Goal: Task Accomplishment & Management: Use online tool/utility

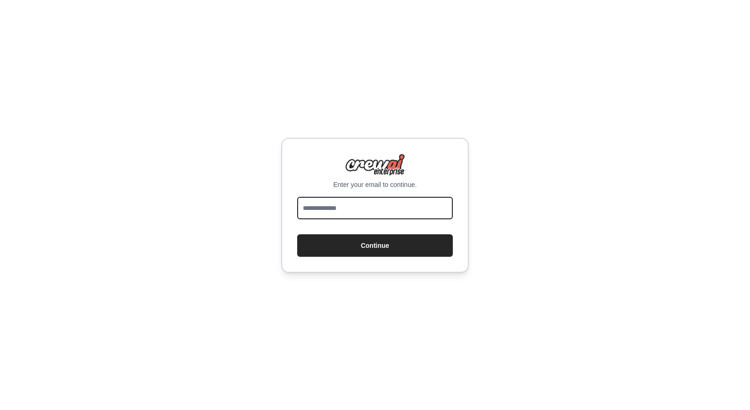
click at [338, 217] on input "email" at bounding box center [375, 208] width 156 height 22
type input "**********"
click at [297, 234] on button "Continue" at bounding box center [375, 245] width 156 height 22
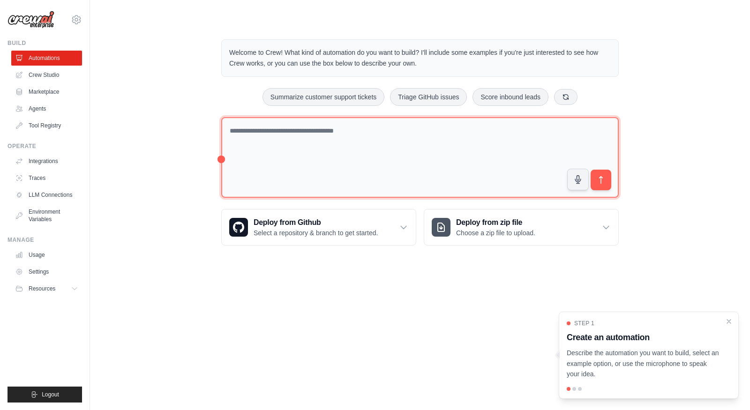
click at [295, 128] on textarea at bounding box center [419, 157] width 397 height 81
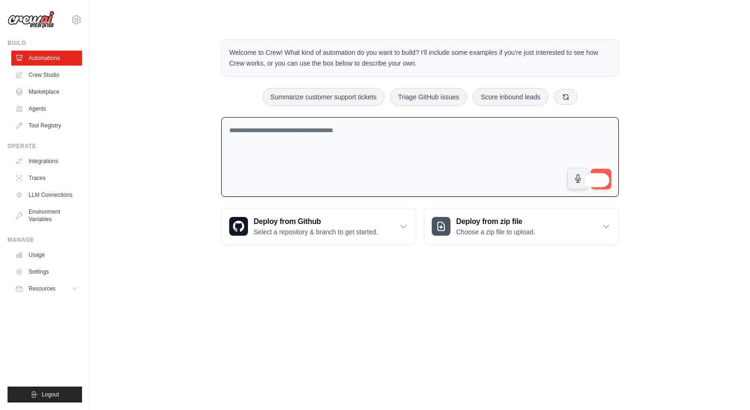
click at [295, 128] on textarea "To enrich screen reader interactions, please activate Accessibility in Grammarl…" at bounding box center [419, 157] width 397 height 80
drag, startPoint x: 335, startPoint y: 145, endPoint x: 397, endPoint y: 142, distance: 61.9
click at [397, 142] on textarea "**********" at bounding box center [419, 157] width 397 height 80
drag, startPoint x: 349, startPoint y: 138, endPoint x: 440, endPoint y: 144, distance: 91.6
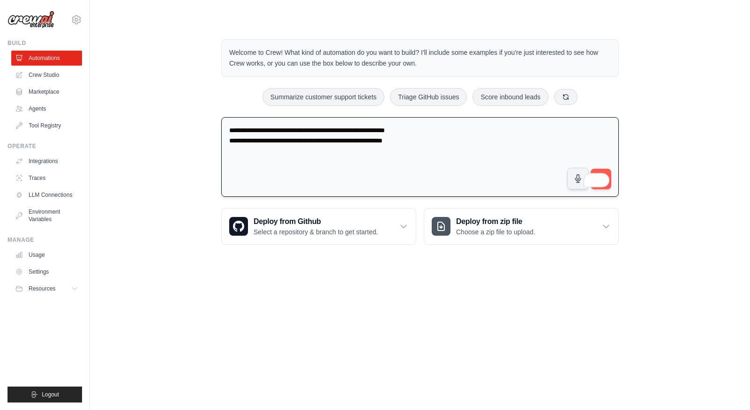
click at [440, 144] on textarea "**********" at bounding box center [419, 157] width 397 height 80
click at [379, 136] on textarea "**********" at bounding box center [419, 157] width 397 height 80
click at [307, 143] on textarea "**********" at bounding box center [419, 157] width 397 height 80
type textarea "**********"
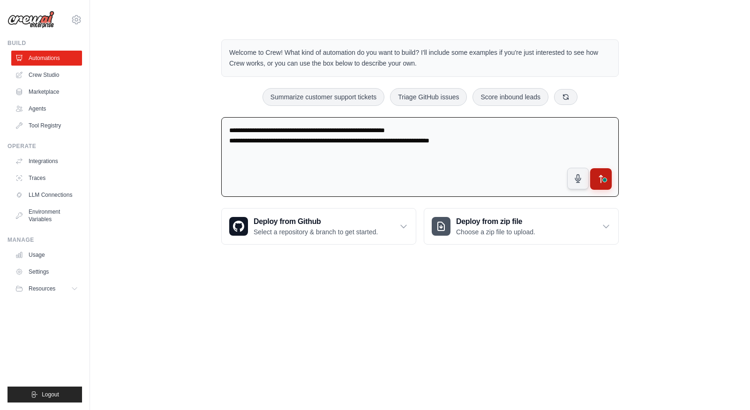
click at [592, 178] on div "**********" at bounding box center [419, 159] width 397 height 84
click at [604, 170] on span at bounding box center [602, 178] width 13 height 17
click at [622, 186] on div "**********" at bounding box center [420, 141] width 420 height 235
click at [605, 171] on div "**********" at bounding box center [419, 159] width 397 height 84
click at [605, 171] on button "submit" at bounding box center [600, 179] width 21 height 21
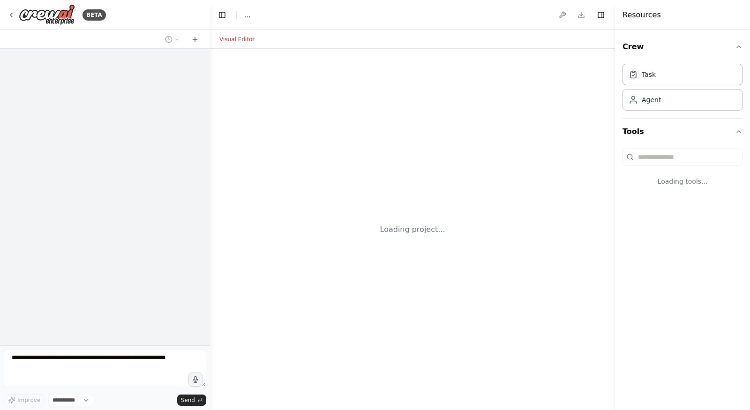
select select "****"
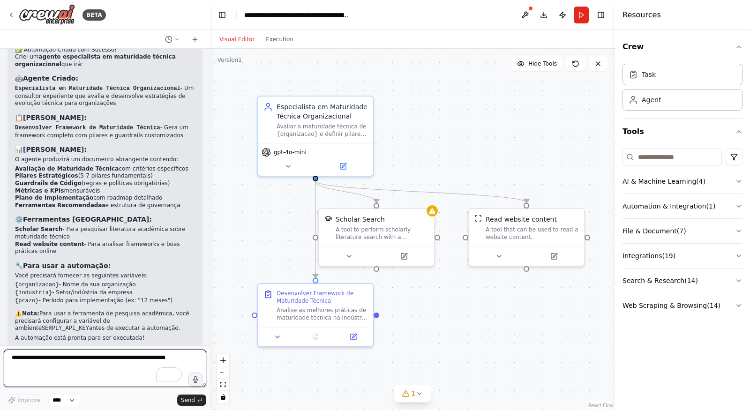
scroll to position [489, 0]
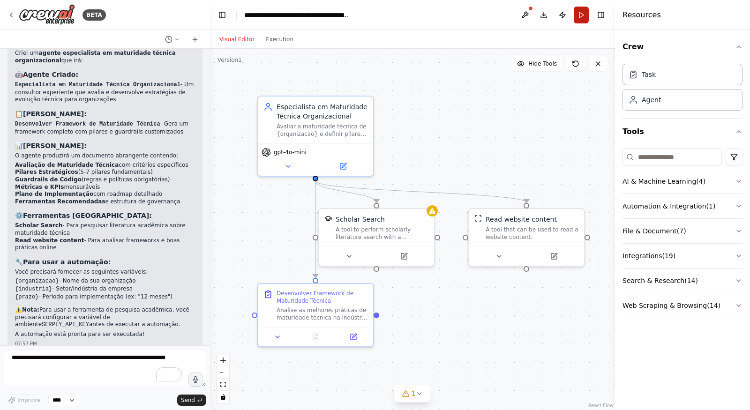
click at [582, 11] on button "Run" at bounding box center [580, 15] width 15 height 17
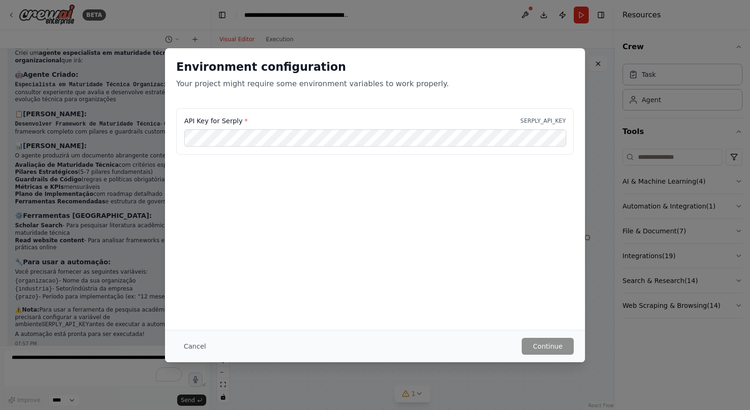
click at [148, 305] on div "Environment configuration Your project might require some environment variables…" at bounding box center [375, 205] width 750 height 410
click at [189, 347] on button "Cancel" at bounding box center [194, 346] width 37 height 17
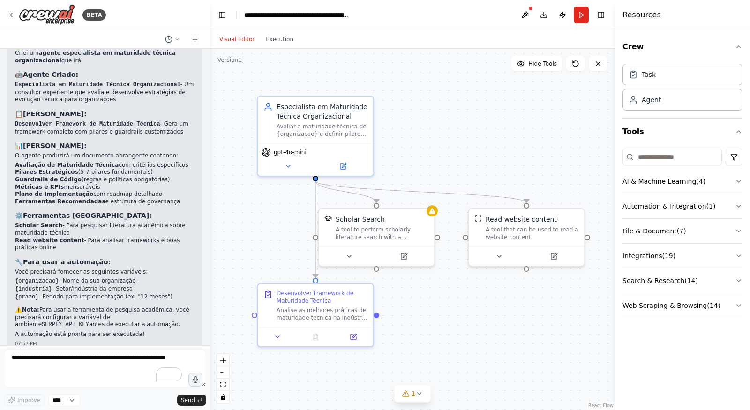
click at [143, 306] on p "⚠️ Nota: Para usar a ferramenta de pesquisa acadêmica, você precisará configura…" at bounding box center [105, 317] width 180 height 22
click at [89, 321] on code "SERPLY_API_KEY" at bounding box center [65, 324] width 47 height 7
copy code "SERPLY_API_KEY"
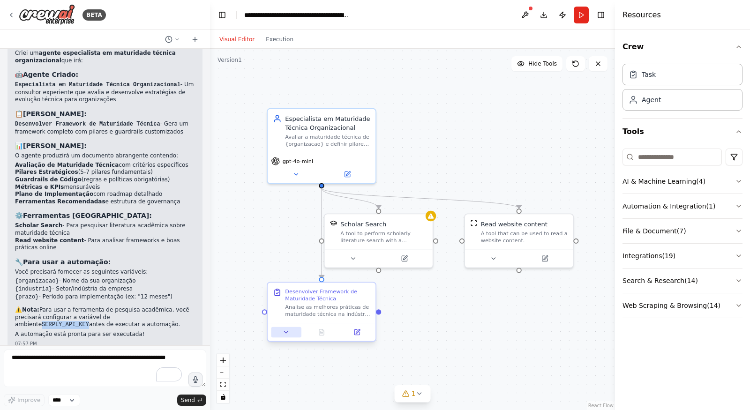
click at [286, 331] on icon at bounding box center [285, 332] width 7 height 7
click at [321, 316] on div "Analise as melhores práticas de maturidade técnica na indústria {industria} e d…" at bounding box center [327, 311] width 85 height 14
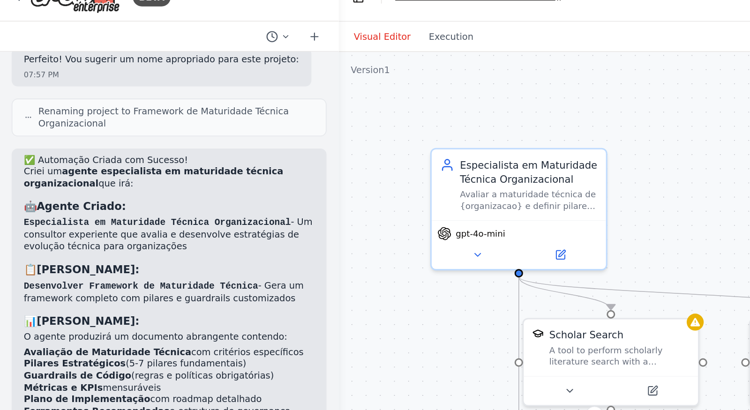
scroll to position [424, 0]
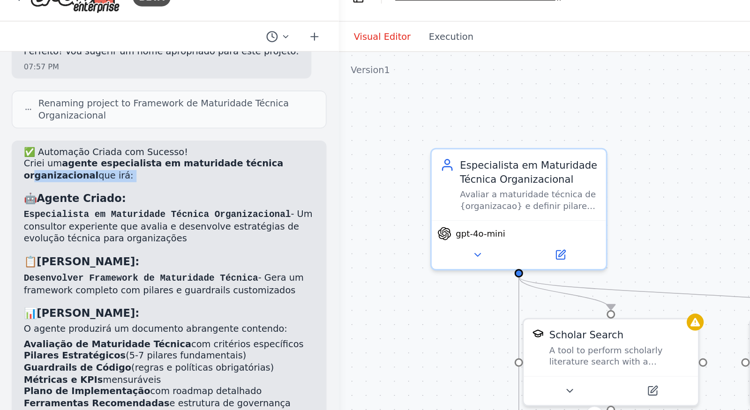
drag, startPoint x: 21, startPoint y: 112, endPoint x: 98, endPoint y: 122, distance: 78.3
click at [98, 122] on div "✅ Automação Criada com Sucesso! Criei um agente especialista em maturidade técn…" at bounding box center [105, 255] width 180 height 296
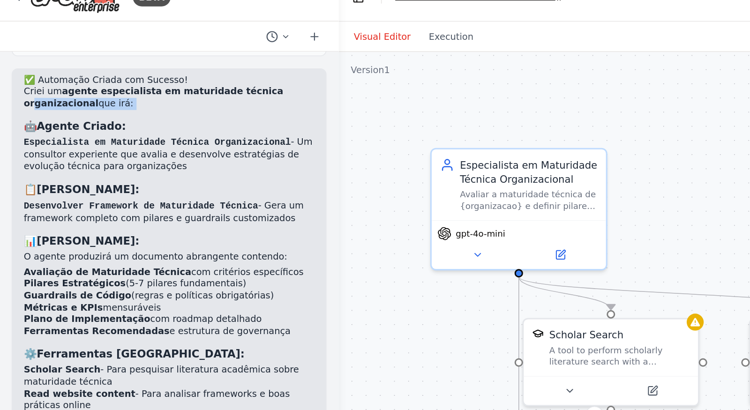
scroll to position [473, 0]
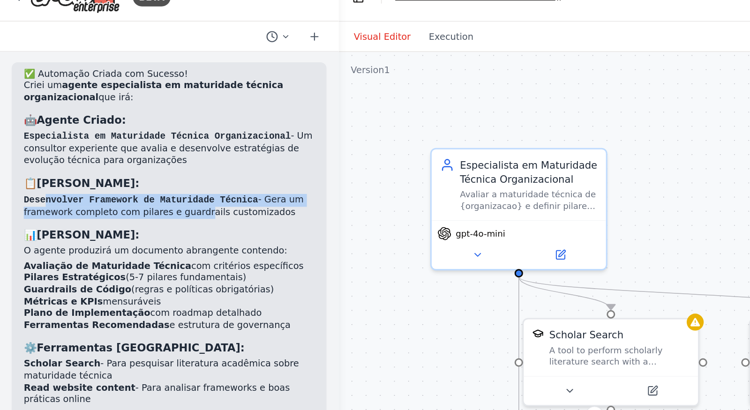
drag, startPoint x: 28, startPoint y: 126, endPoint x: 122, endPoint y: 137, distance: 94.8
click at [122, 137] on li "Desenvolver Framework de Maturidade Técnica - Gera um framework completo com pi…" at bounding box center [105, 144] width 180 height 15
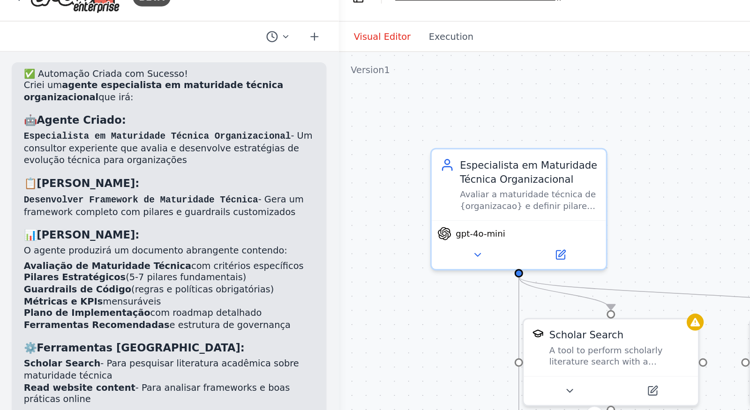
click at [122, 137] on li "Desenvolver Framework de Maturidade Técnica - Gera um framework completo com pi…" at bounding box center [105, 144] width 180 height 15
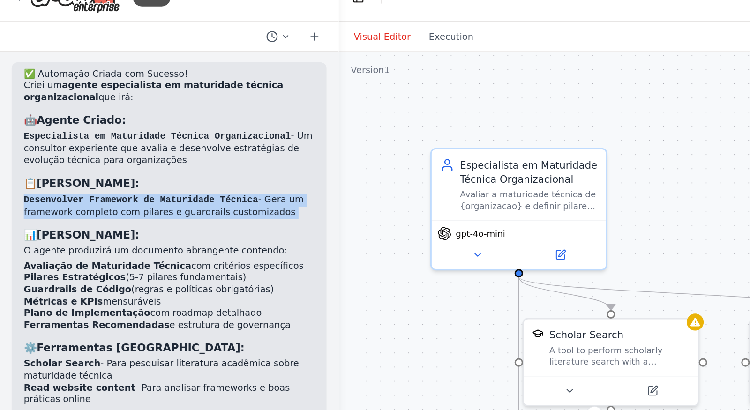
click at [97, 137] on li "Desenvolver Framework de Maturidade Técnica - Gera um framework completo com pi…" at bounding box center [105, 144] width 180 height 15
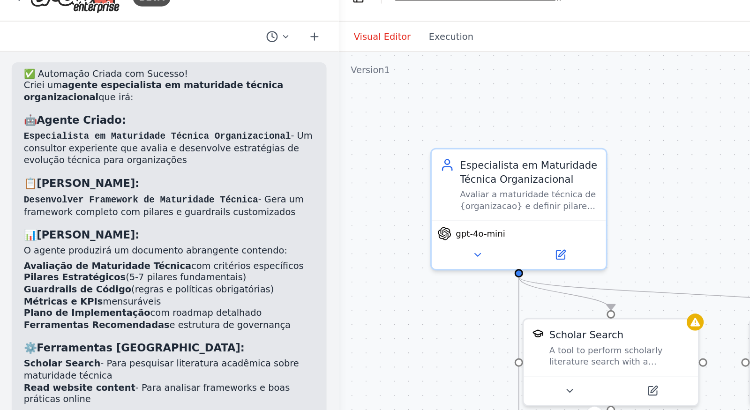
click at [97, 137] on li "Desenvolver Framework de Maturidade Técnica - Gera um framework completo com pi…" at bounding box center [105, 144] width 180 height 15
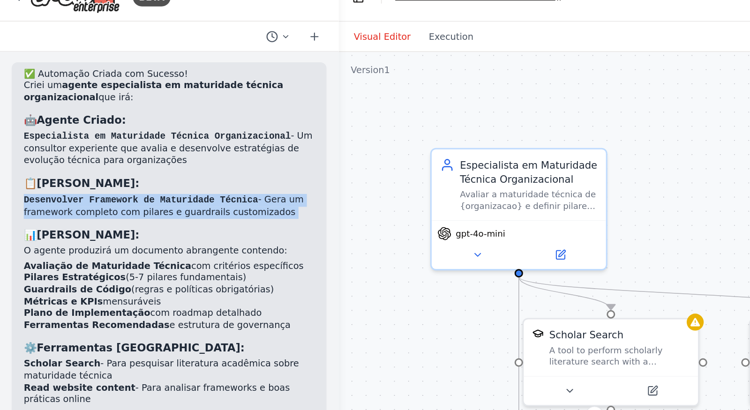
click at [53, 137] on li "Desenvolver Framework de Maturidade Técnica - Gera um framework completo com pi…" at bounding box center [105, 144] width 180 height 15
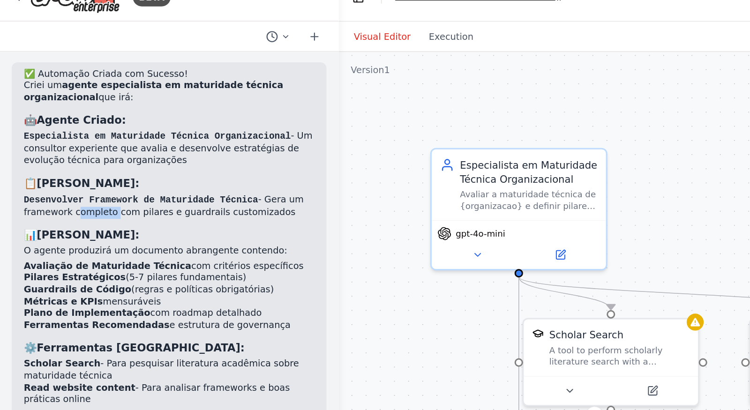
click at [53, 137] on li "Desenvolver Framework de Maturidade Técnica - Gera um framework completo com pi…" at bounding box center [105, 144] width 180 height 15
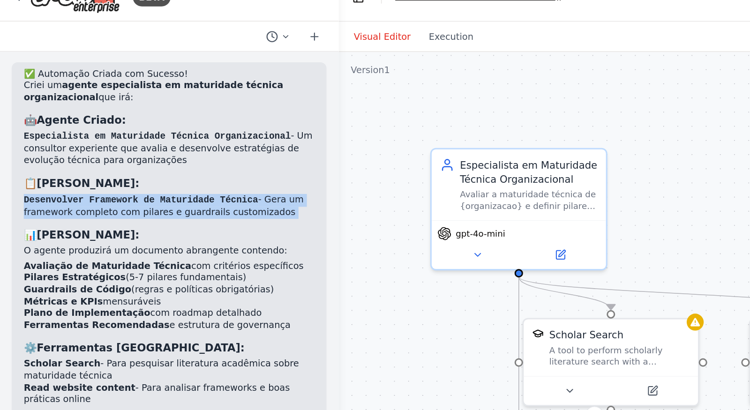
scroll to position [489, 0]
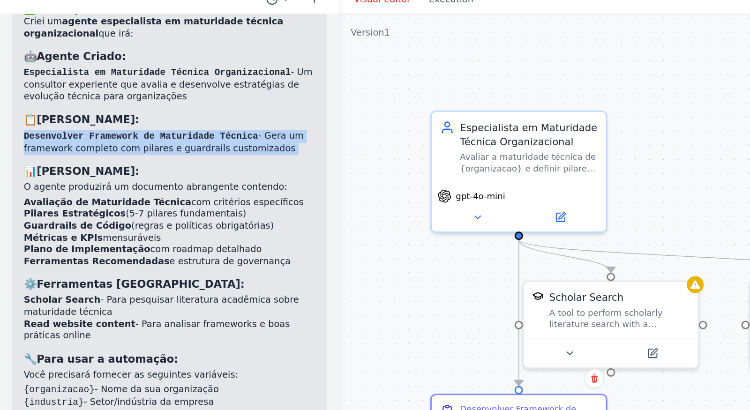
click at [90, 222] on li "Scholar Search - Para pesquisar literatura acadêmica sobre maturidade técnica" at bounding box center [105, 229] width 180 height 15
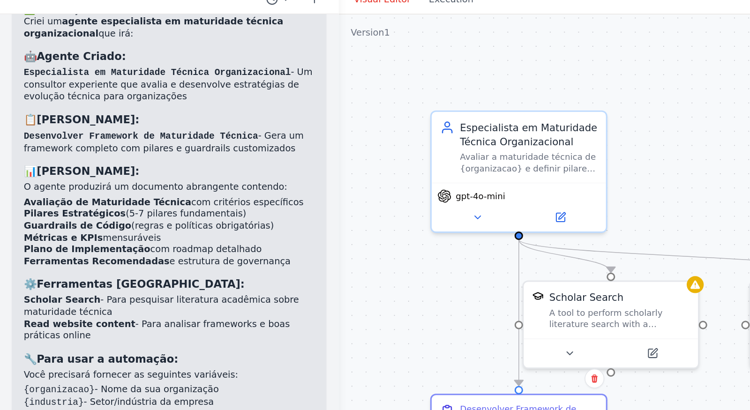
click at [90, 222] on li "Scholar Search - Para pesquisar literatura acadêmica sobre maturidade técnica" at bounding box center [105, 229] width 180 height 15
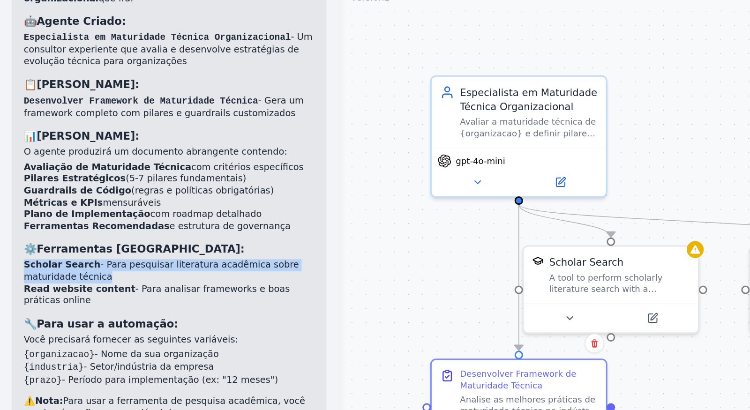
click at [84, 237] on li "Read website content - Para analisar frameworks e boas práticas online" at bounding box center [105, 244] width 180 height 15
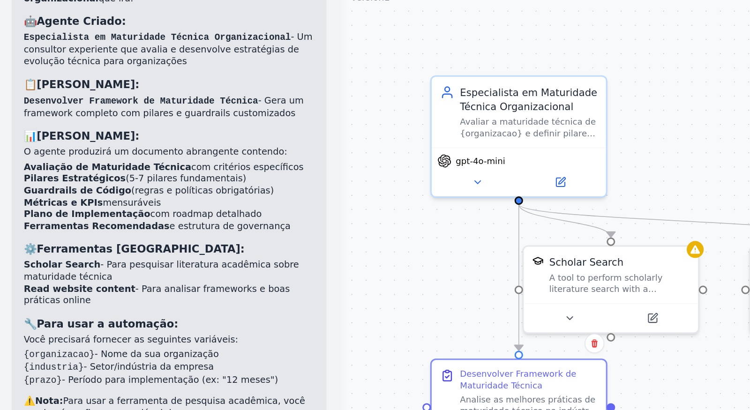
click at [84, 237] on li "Read website content - Para analisar frameworks e boas práticas online" at bounding box center [105, 244] width 180 height 15
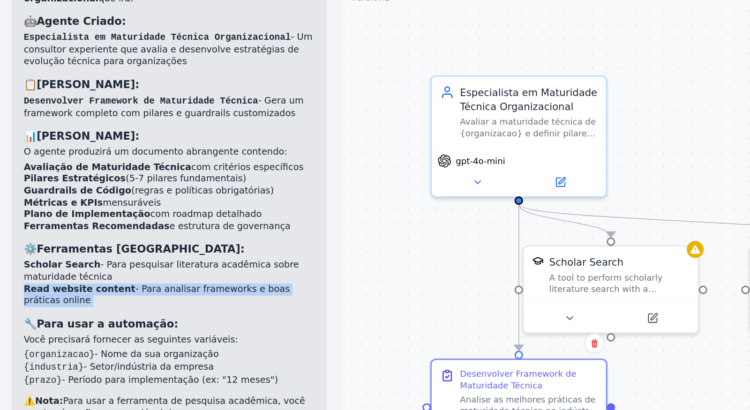
click at [74, 237] on strong "Read website content" at bounding box center [49, 240] width 69 height 7
drag, startPoint x: 74, startPoint y: 229, endPoint x: 97, endPoint y: 238, distance: 23.8
click at [97, 238] on li "Read website content - Para analisar frameworks e boas práticas online" at bounding box center [105, 244] width 180 height 15
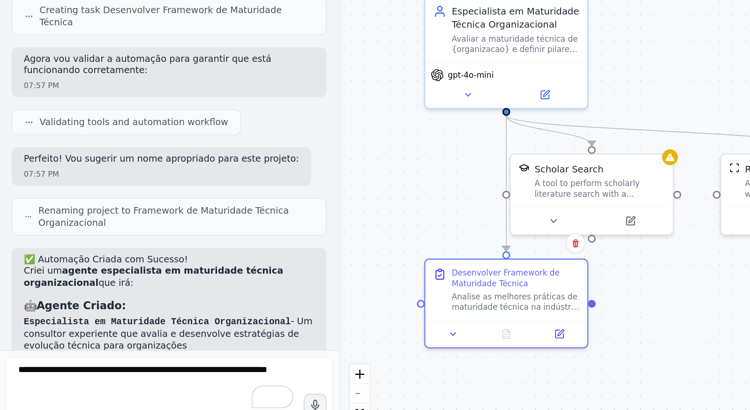
scroll to position [0, 0]
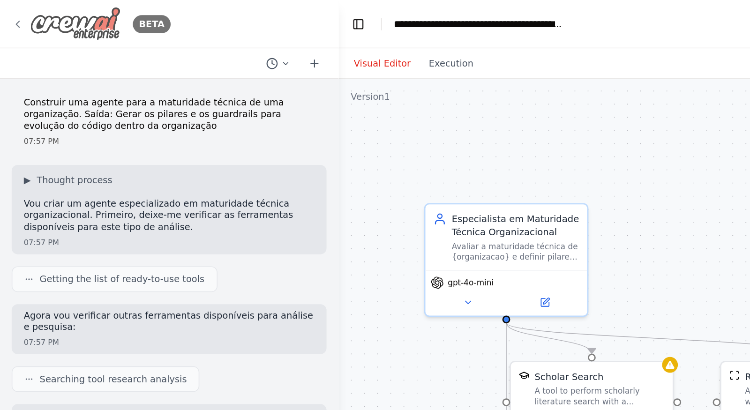
click at [8, 13] on icon at bounding box center [10, 14] width 7 height 7
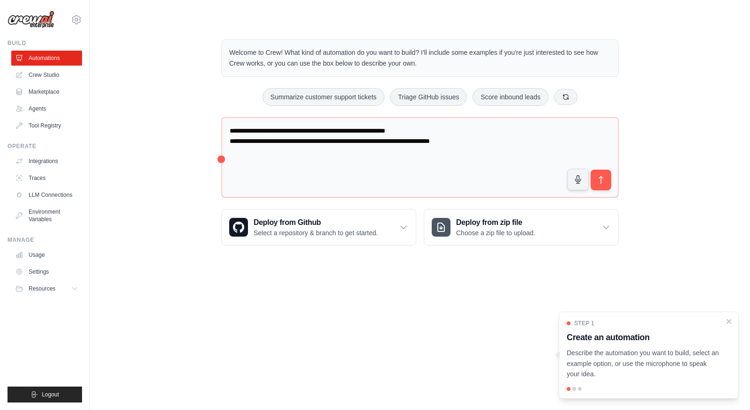
click at [34, 151] on div "Operate Integrations Traces LLM Connections Environment Variables" at bounding box center [44, 184] width 74 height 84
click at [34, 159] on link "Integrations" at bounding box center [47, 161] width 71 height 15
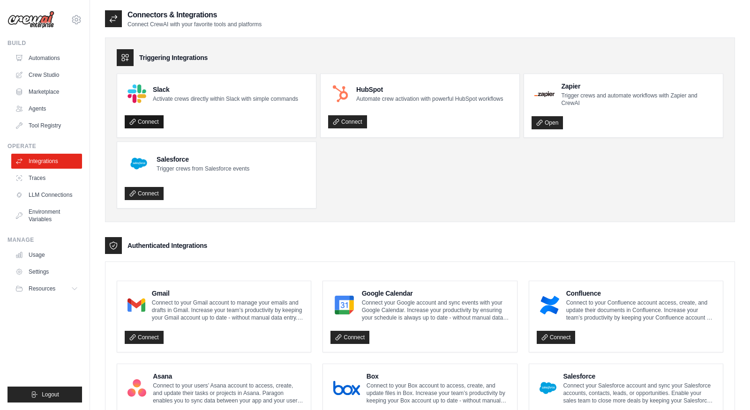
click at [157, 122] on link "Connect" at bounding box center [144, 121] width 39 height 13
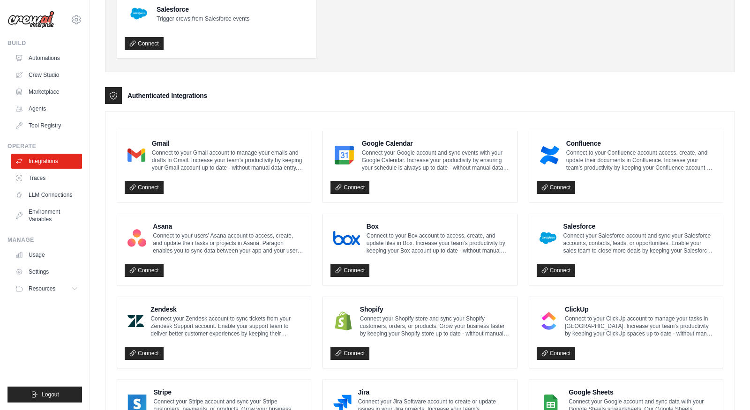
scroll to position [146, 0]
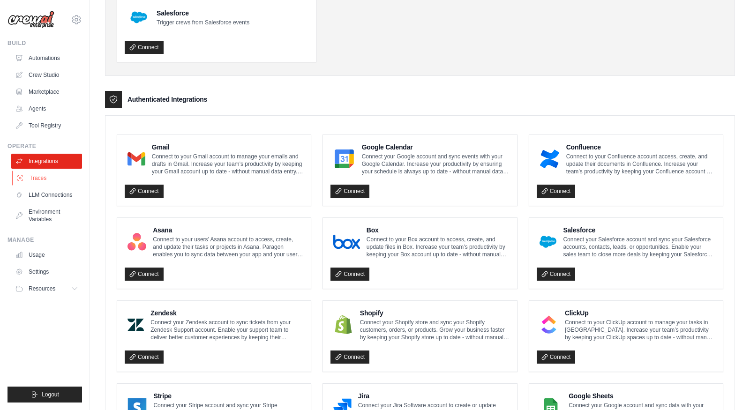
click at [45, 185] on link "Traces" at bounding box center [47, 178] width 71 height 15
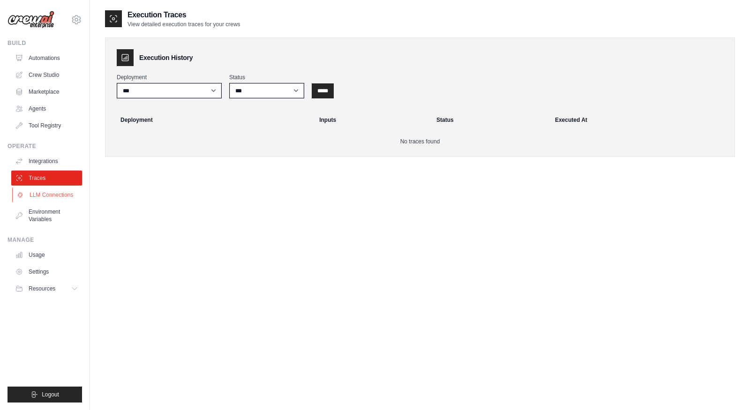
click at [54, 200] on link "LLM Connections" at bounding box center [47, 194] width 71 height 15
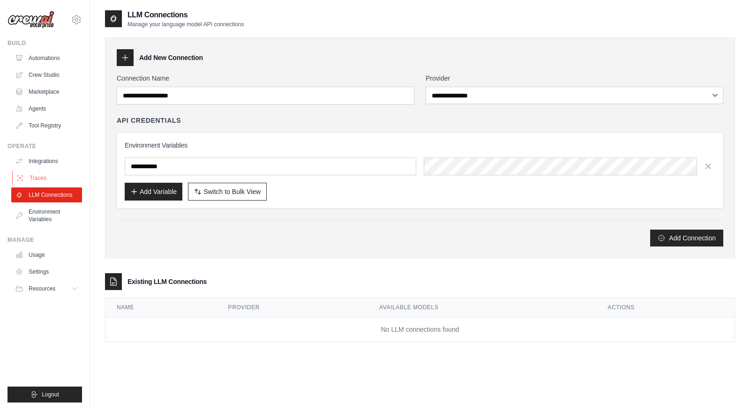
click at [49, 172] on link "Traces" at bounding box center [47, 178] width 71 height 15
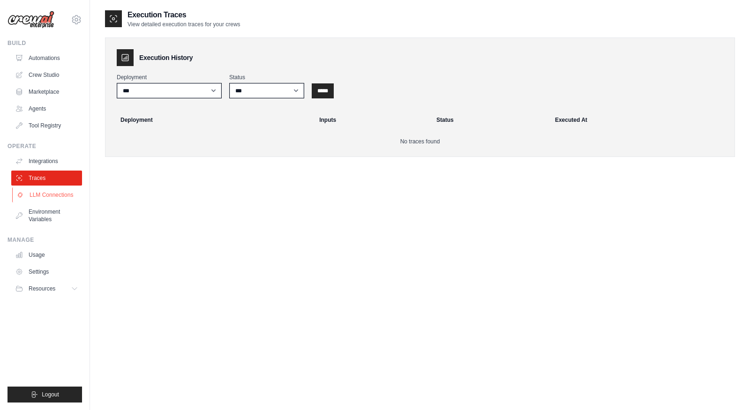
click at [58, 197] on link "LLM Connections" at bounding box center [47, 194] width 71 height 15
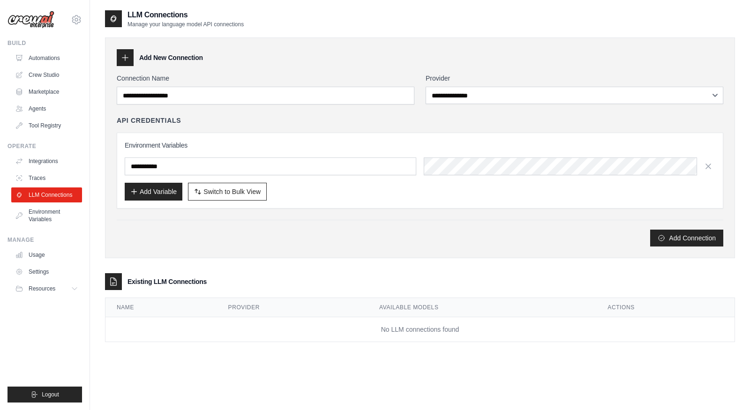
drag, startPoint x: 144, startPoint y: 12, endPoint x: 207, endPoint y: 17, distance: 62.5
click at [207, 17] on h2 "LLM Connections" at bounding box center [185, 14] width 116 height 11
click at [42, 224] on link "Environment Variables" at bounding box center [47, 215] width 71 height 22
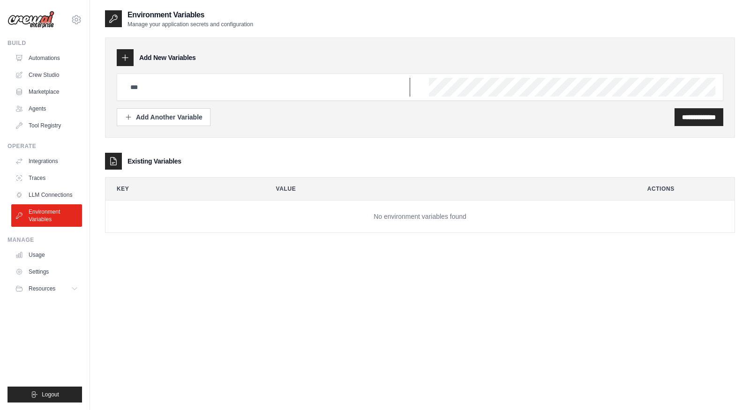
click at [169, 85] on input "text" at bounding box center [267, 87] width 285 height 19
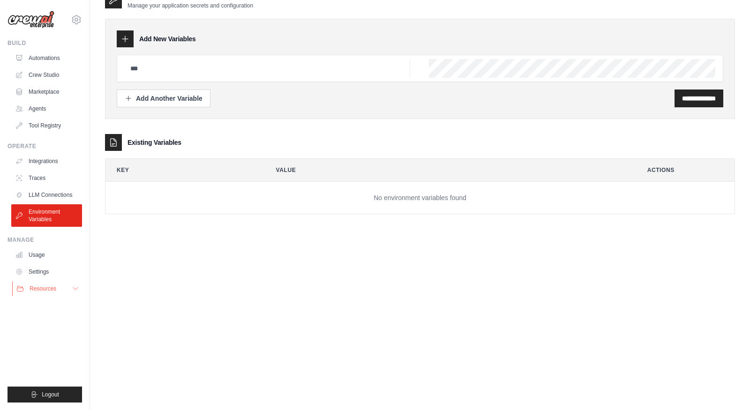
click at [74, 287] on icon at bounding box center [75, 288] width 7 height 7
click at [59, 293] on button "Resources" at bounding box center [47, 288] width 71 height 15
click at [52, 309] on link "Documentation" at bounding box center [50, 304] width 65 height 13
click at [33, 253] on link "Usage" at bounding box center [47, 254] width 71 height 15
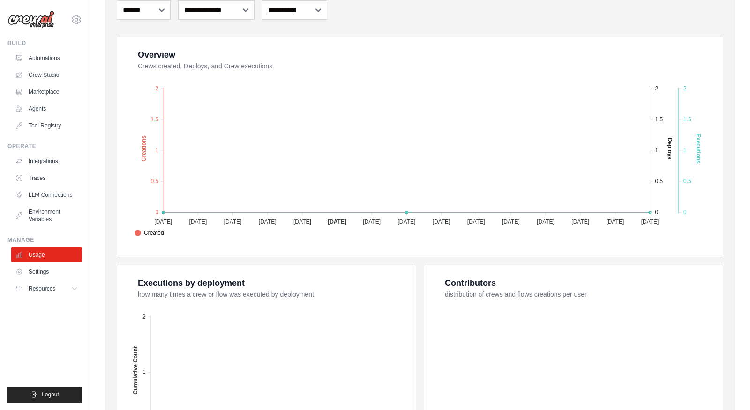
scroll to position [142, 0]
click at [64, 285] on button "Resources" at bounding box center [47, 288] width 71 height 15
click at [55, 308] on link "Documentation" at bounding box center [50, 304] width 65 height 13
click at [49, 57] on link "Automations" at bounding box center [47, 58] width 71 height 15
